Goal: Complete application form

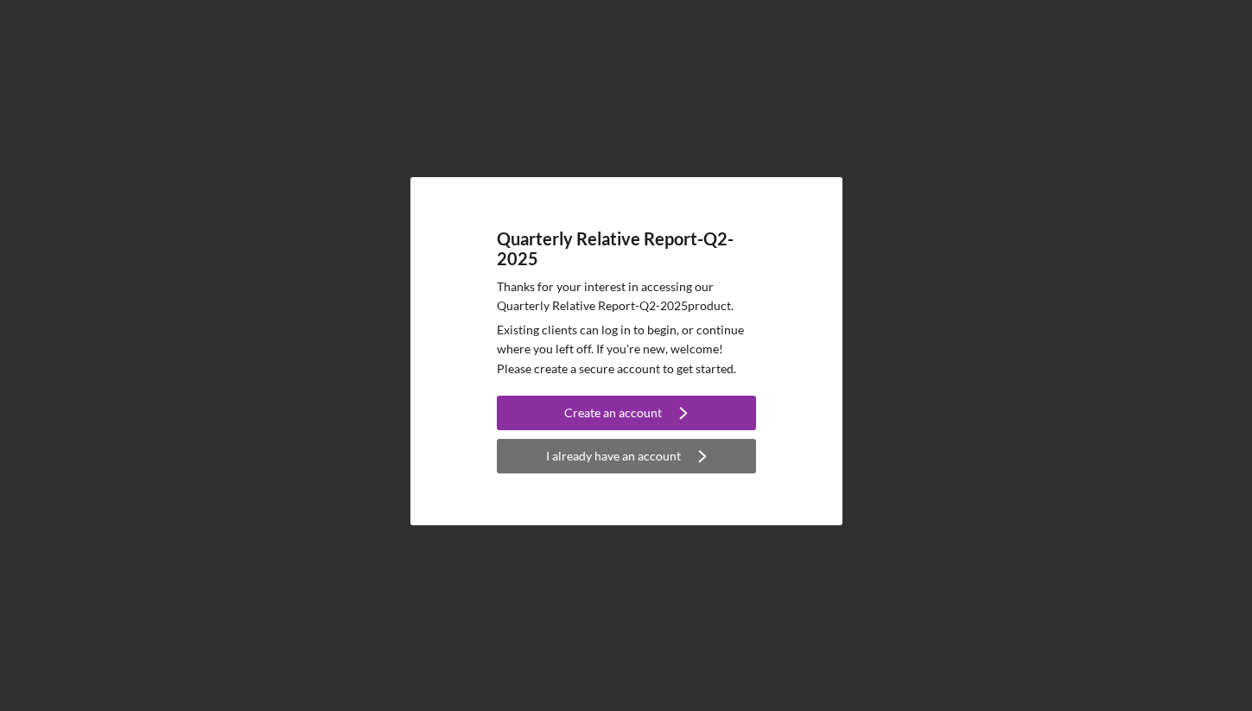
click at [576, 465] on div "I already have an account" at bounding box center [613, 456] width 135 height 35
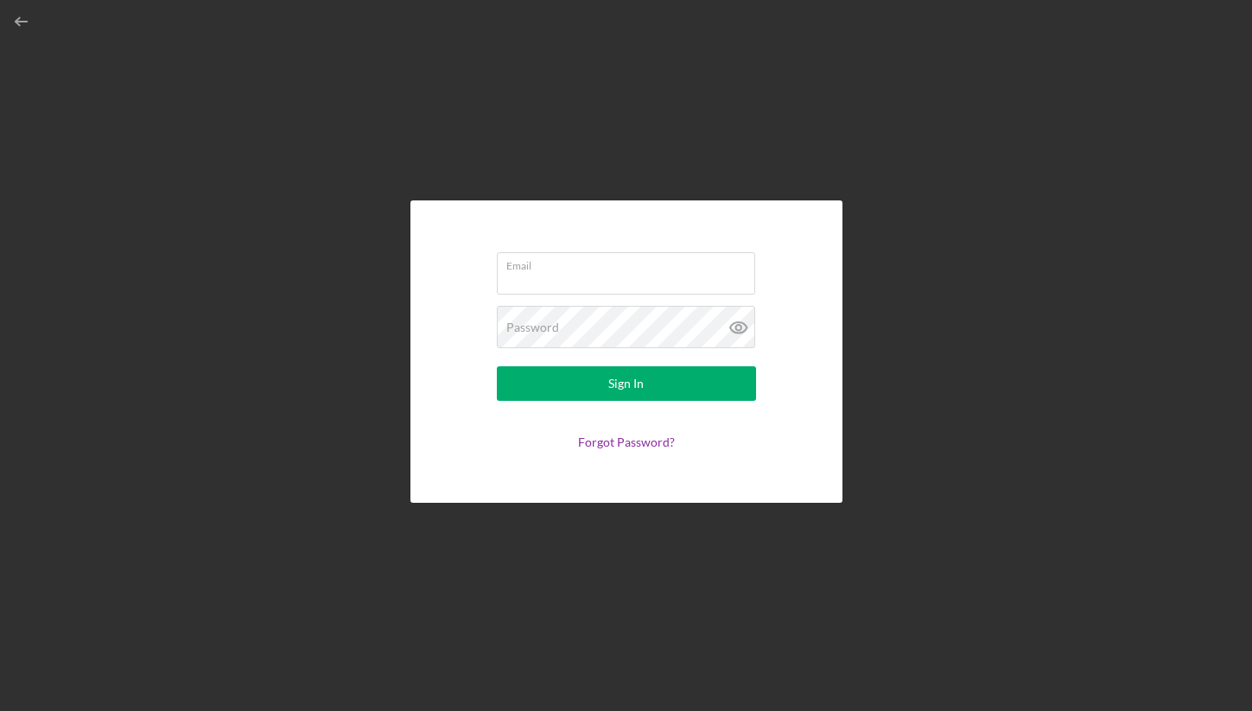
type input "[EMAIL_ADDRESS][DOMAIN_NAME]"
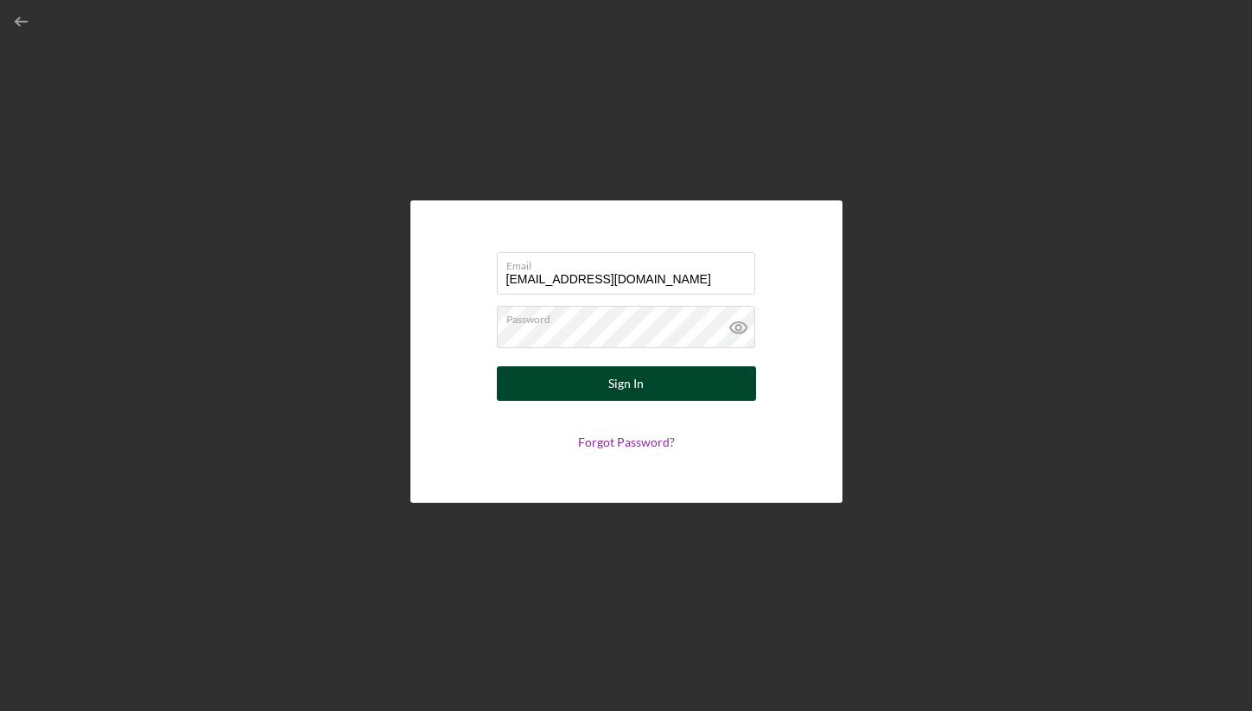
click at [607, 377] on button "Sign In" at bounding box center [626, 383] width 259 height 35
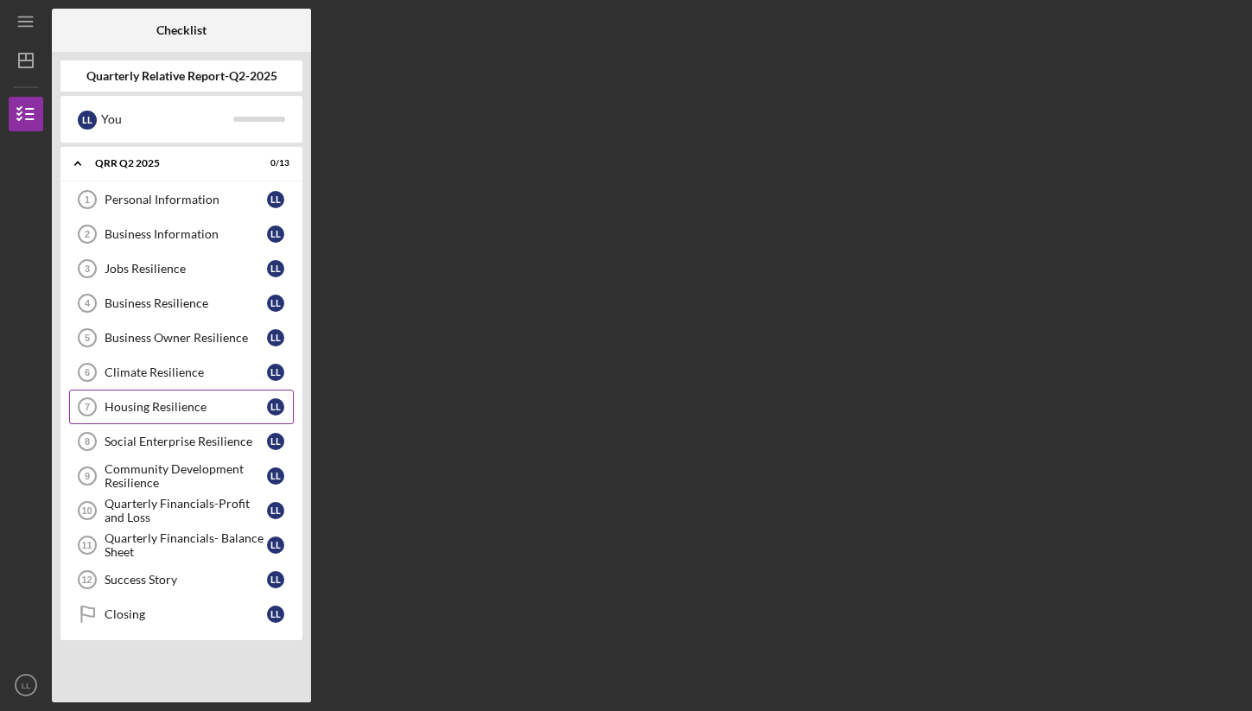
click at [215, 417] on link "Housing Resilience 7 Housing Resilience L L" at bounding box center [181, 407] width 225 height 35
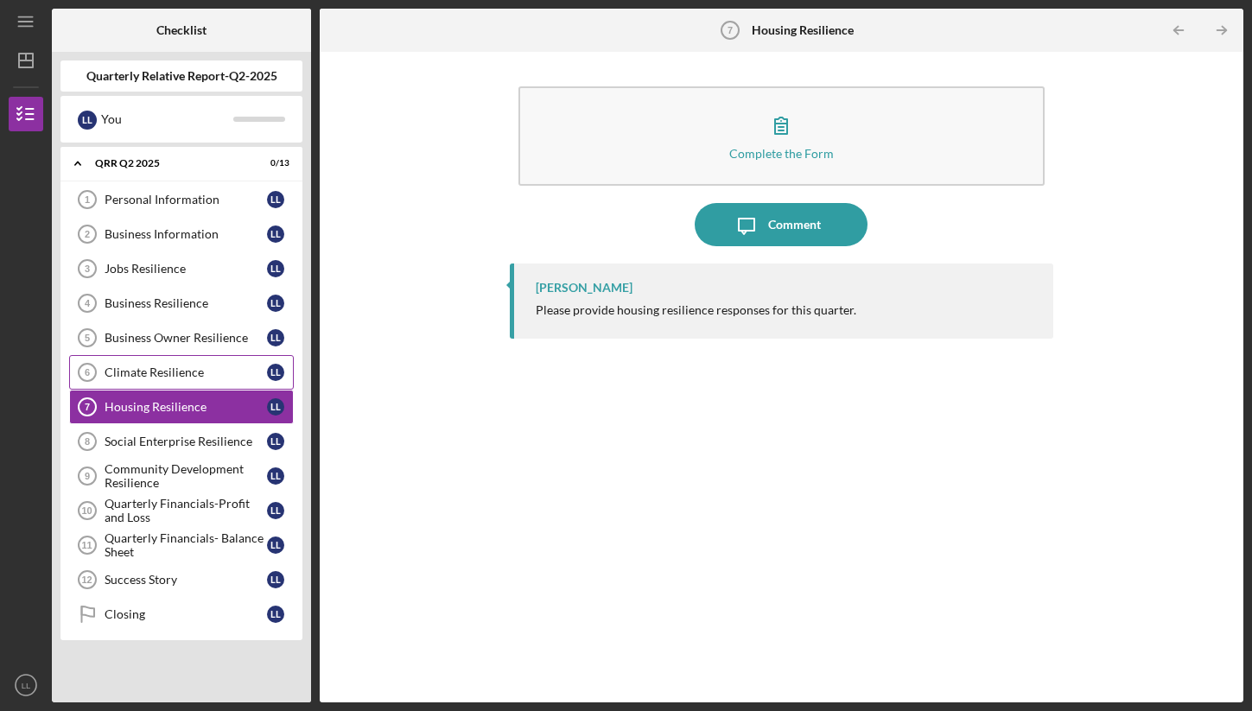
click at [221, 380] on link "Climate Resilience 6 Climate Resilience L L" at bounding box center [181, 372] width 225 height 35
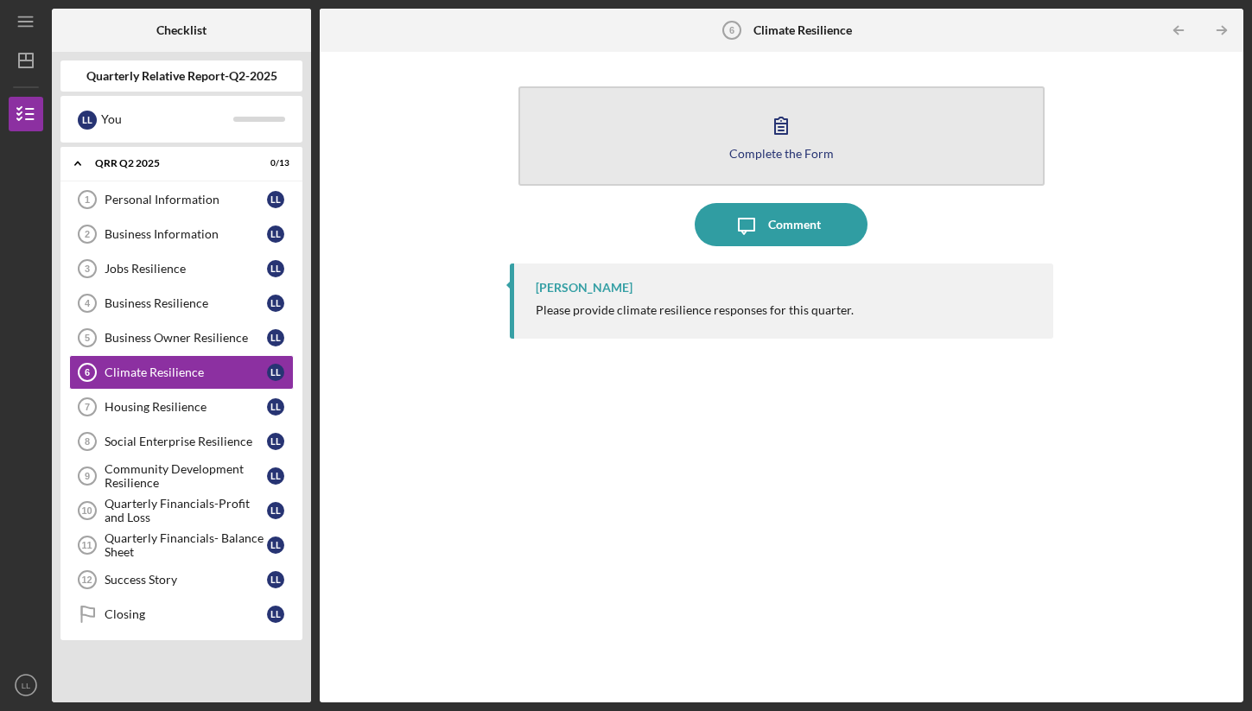
click at [747, 118] on button "Complete the Form Form" at bounding box center [781, 135] width 526 height 99
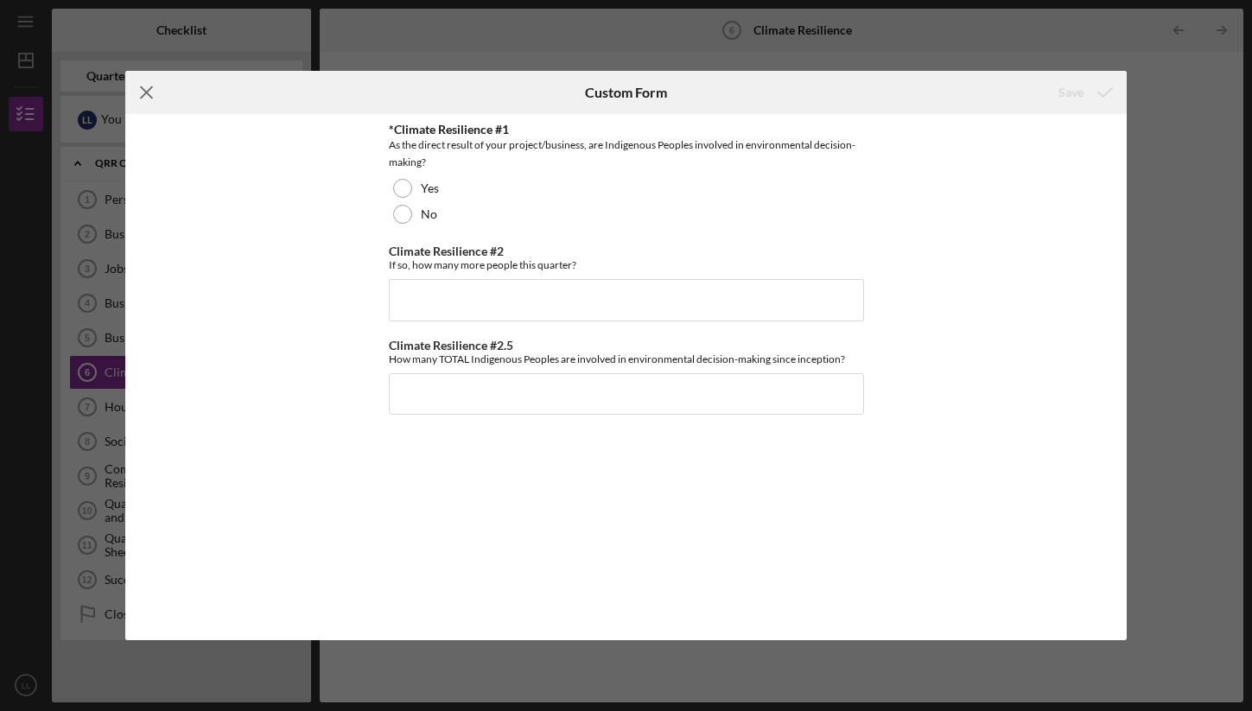
click at [146, 97] on icon "Icon/Menu Close" at bounding box center [146, 92] width 43 height 43
